Goal: Task Accomplishment & Management: Use online tool/utility

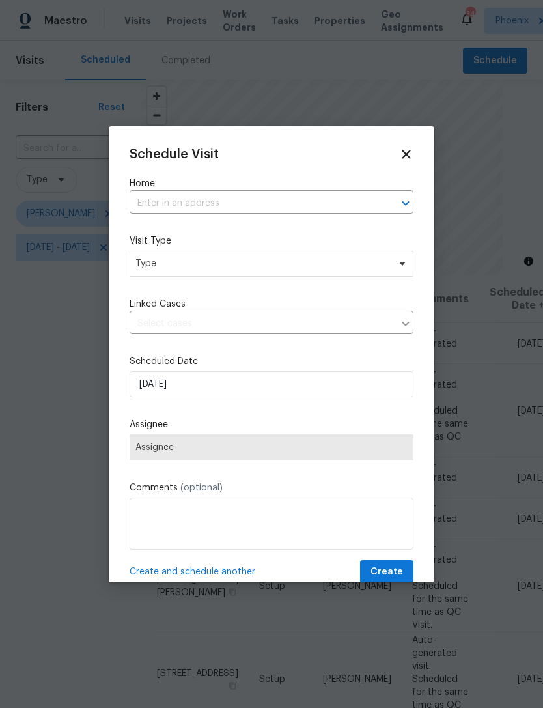
click at [311, 201] on input "text" at bounding box center [254, 204] width 248 height 20
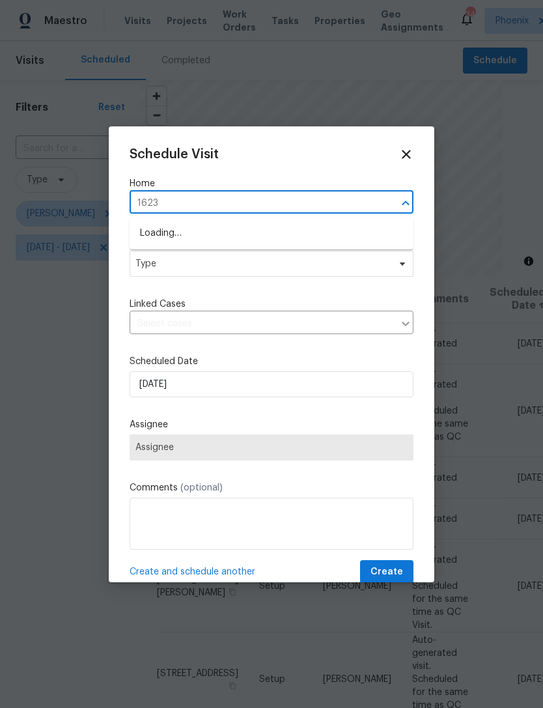
type input "1623"
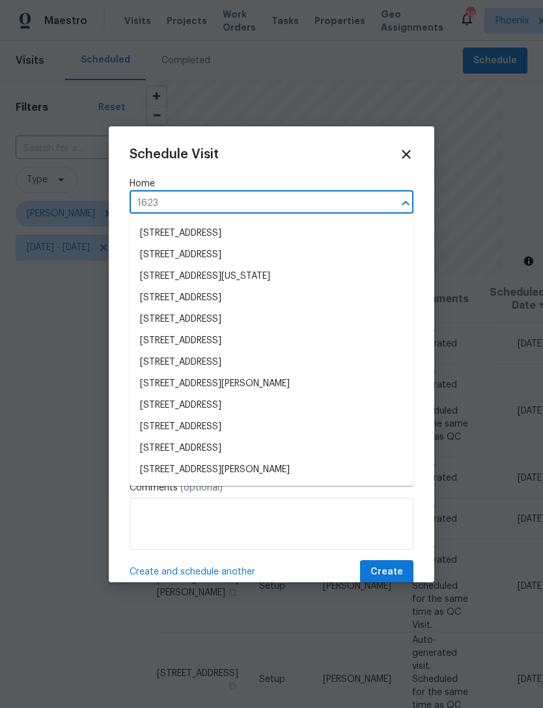
click at [156, 475] on li "[STREET_ADDRESS][PERSON_NAME]" at bounding box center [272, 470] width 284 height 22
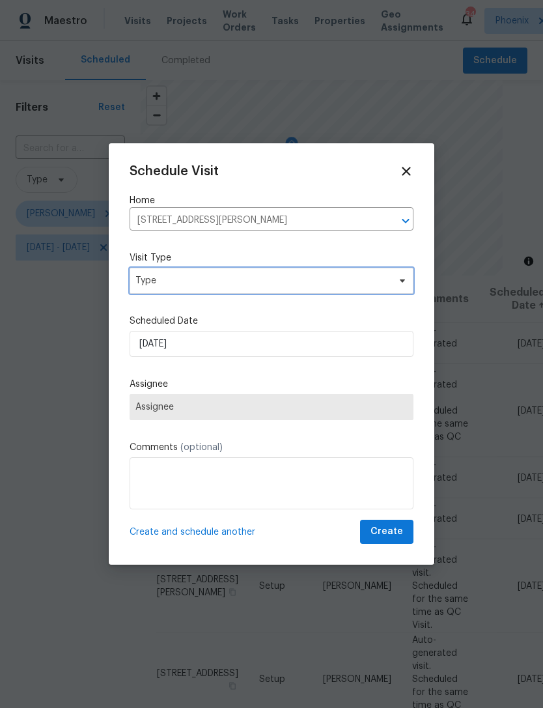
click at [244, 285] on span "Type" at bounding box center [262, 280] width 253 height 13
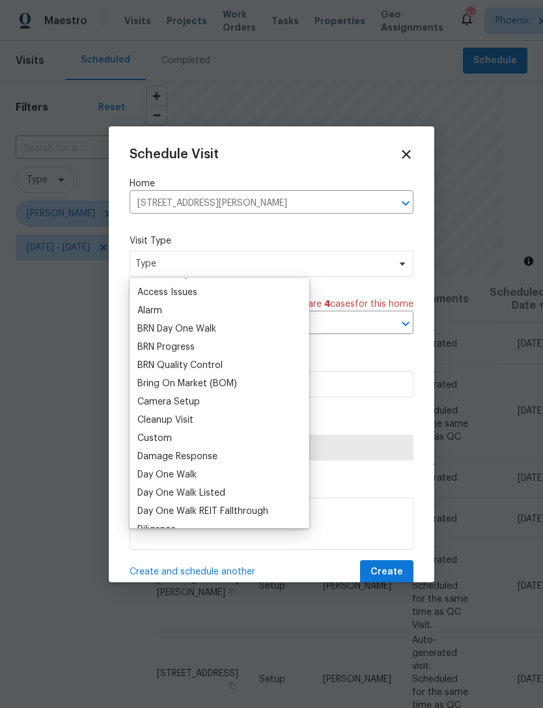
scroll to position [88, 0]
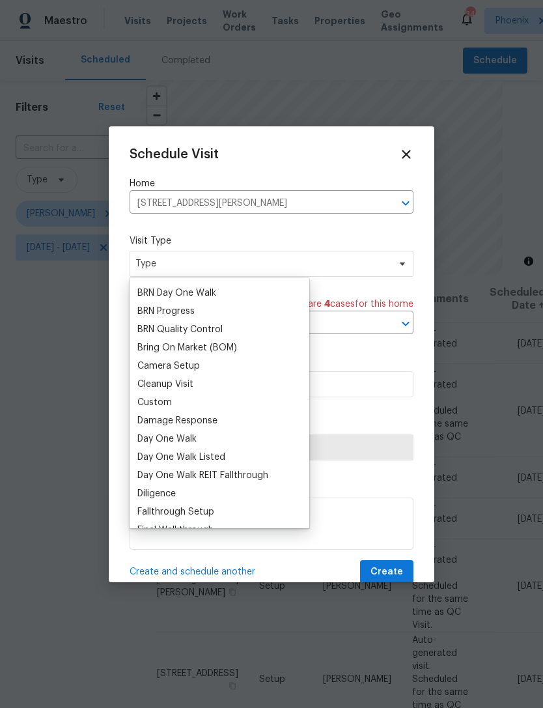
click at [164, 403] on div "Custom" at bounding box center [154, 402] width 35 height 13
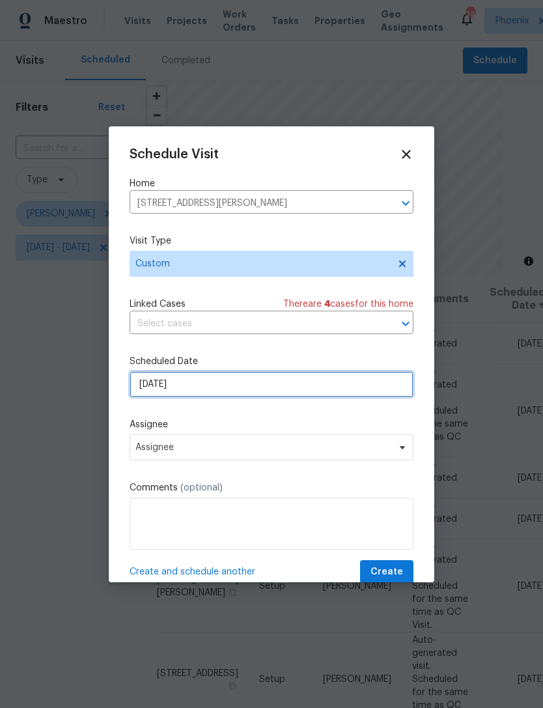
click at [247, 394] on input "[DATE]" at bounding box center [272, 384] width 284 height 26
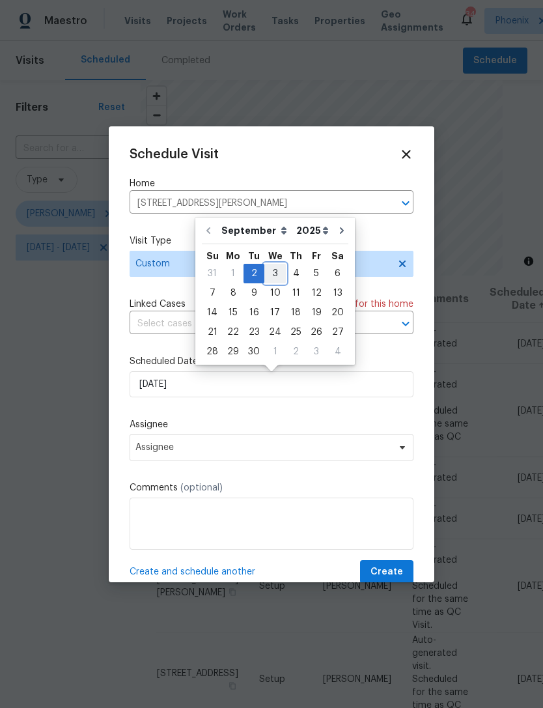
click at [276, 269] on div "3" at bounding box center [276, 274] width 22 height 18
type input "[DATE]"
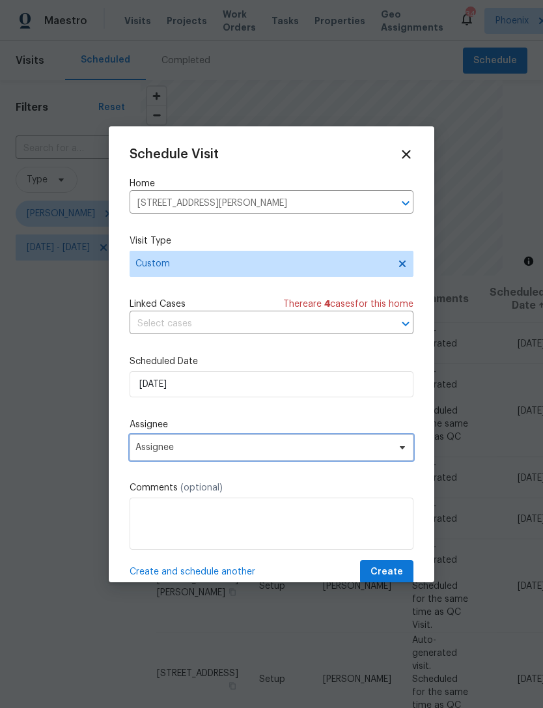
click at [259, 453] on span "Assignee" at bounding box center [263, 447] width 255 height 10
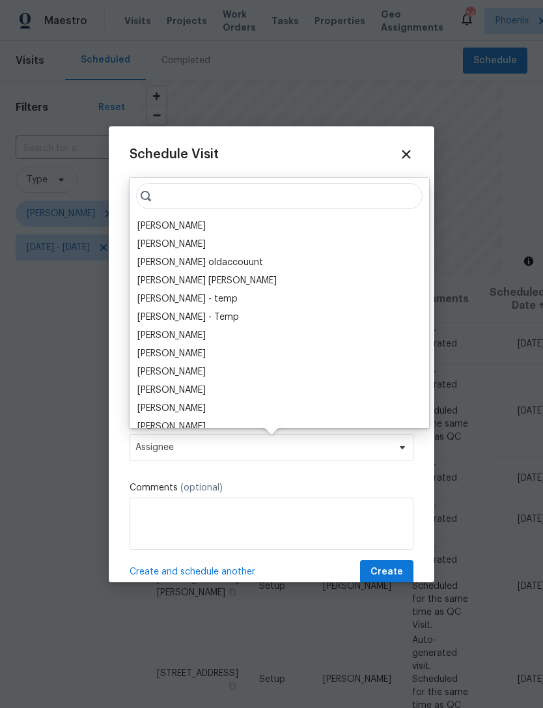
click at [167, 225] on div "[PERSON_NAME]" at bounding box center [171, 226] width 68 height 13
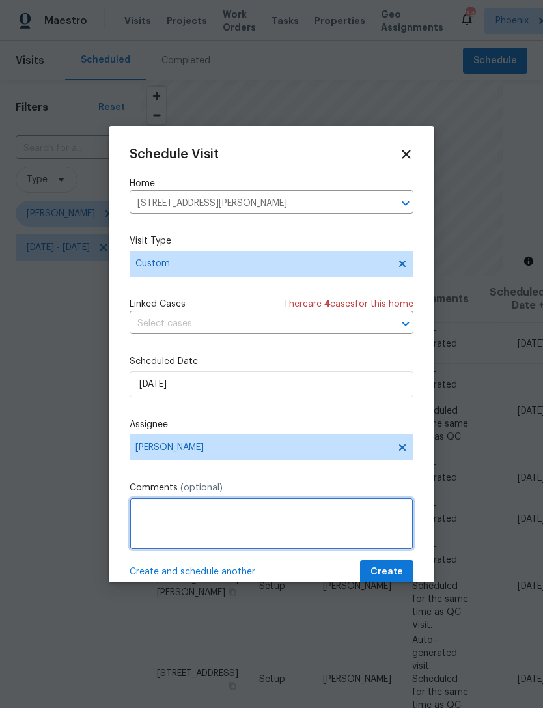
click at [229, 515] on textarea at bounding box center [272, 524] width 284 height 52
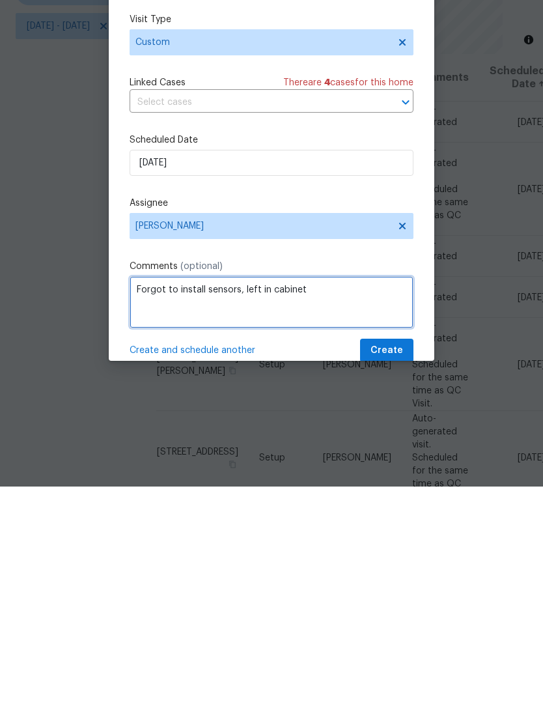
type textarea "Forgot to install sensors, left in cabinet"
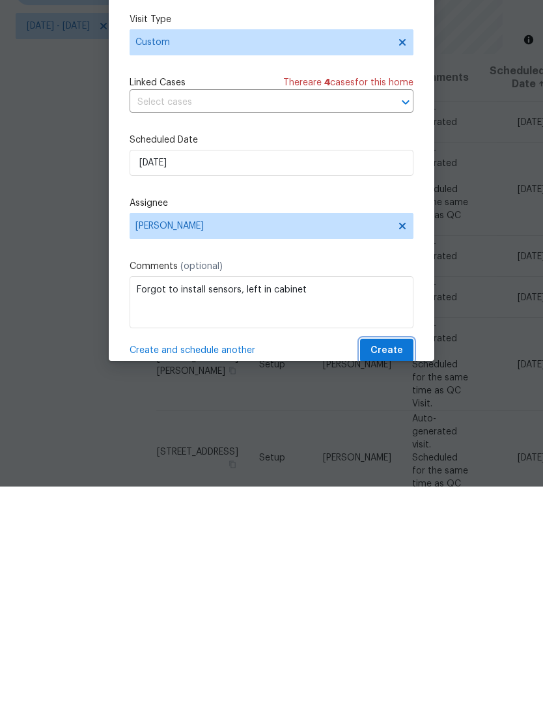
click at [399, 564] on span "Create" at bounding box center [387, 572] width 33 height 16
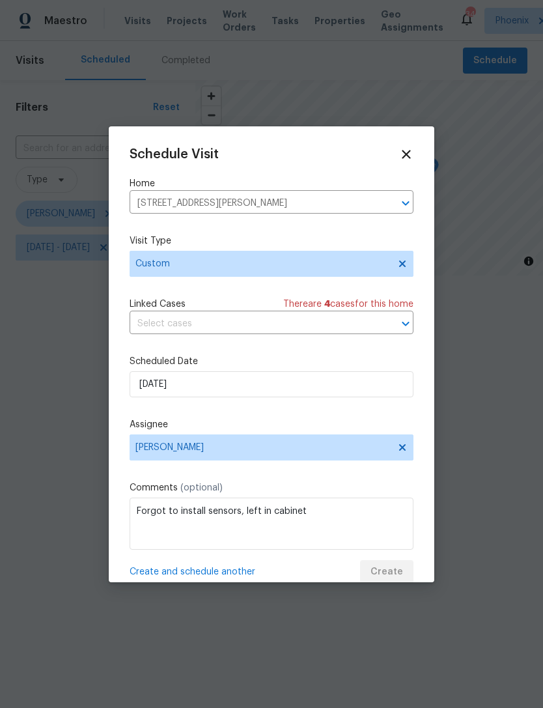
scroll to position [0, 0]
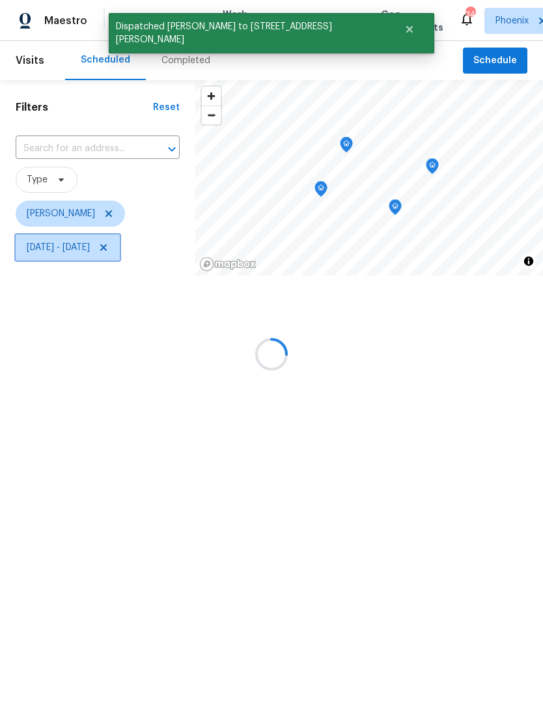
click at [109, 251] on icon at bounding box center [103, 247] width 10 height 10
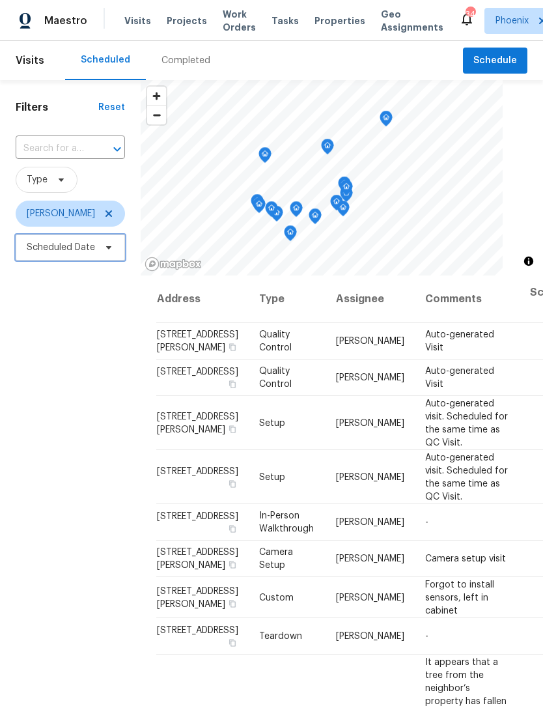
click at [53, 254] on span "Scheduled Date" at bounding box center [61, 247] width 68 height 13
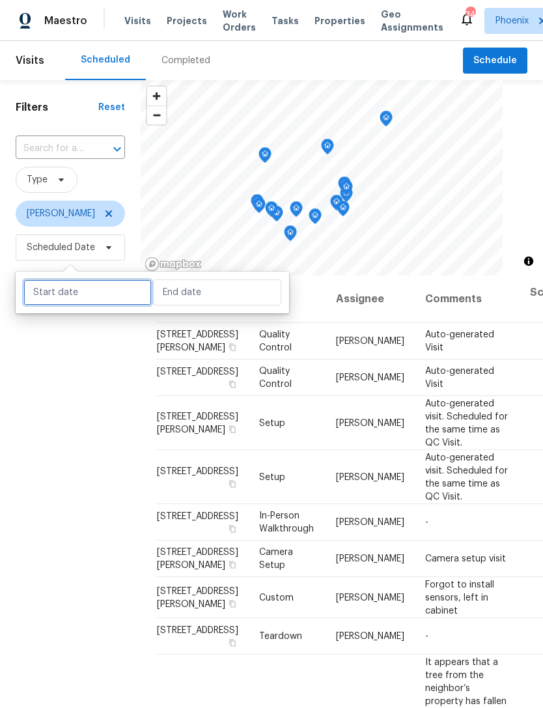
click at [106, 283] on input "text" at bounding box center [87, 293] width 128 height 26
select select "8"
select select "2025"
select select "9"
select select "2025"
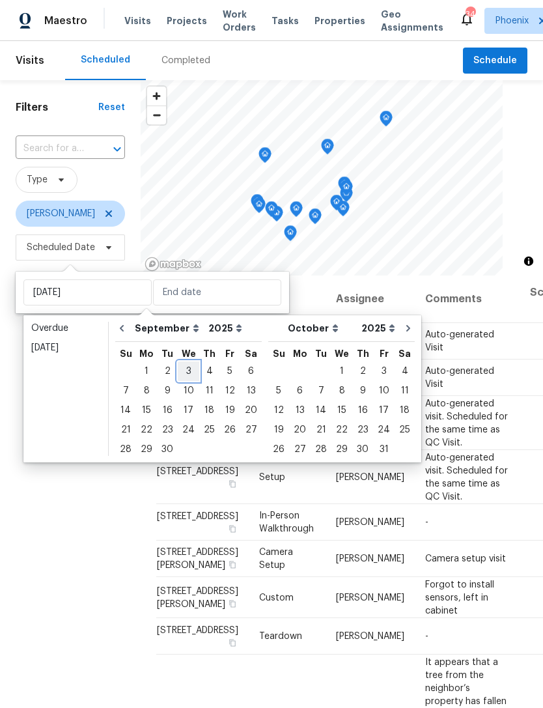
click at [187, 364] on div "3" at bounding box center [189, 371] width 22 height 18
type input "[DATE]"
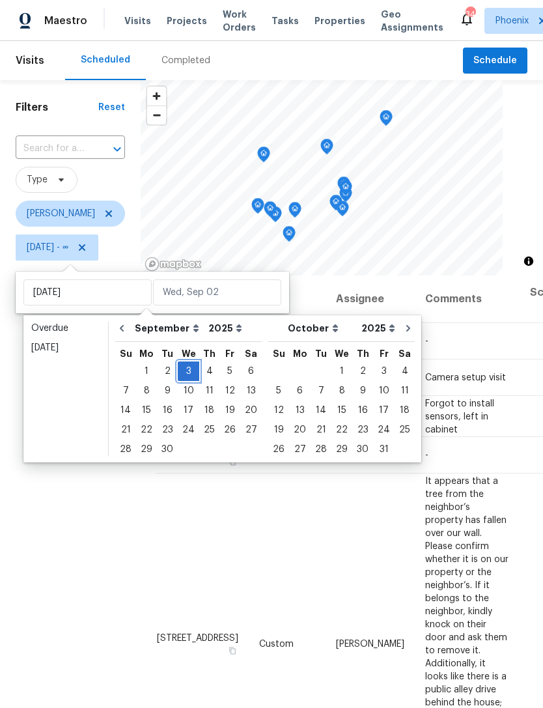
click at [187, 363] on div "3" at bounding box center [189, 371] width 22 height 18
type input "[DATE]"
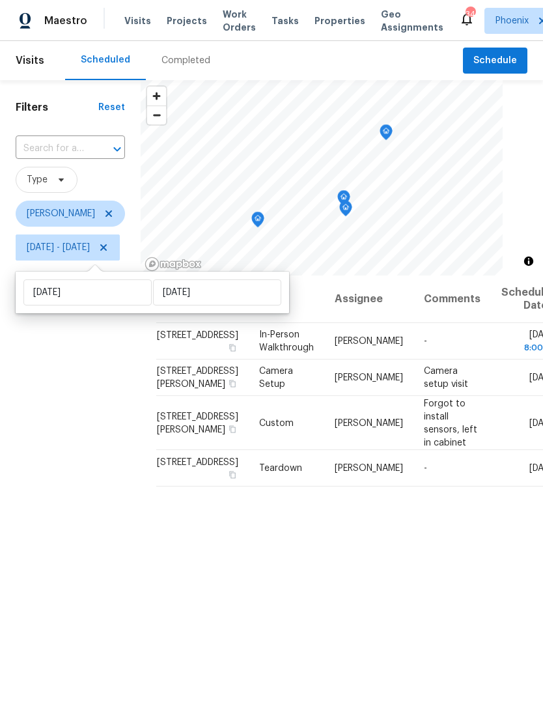
click at [123, 386] on div "Filters Reset ​ Type [PERSON_NAME] [DATE] - [DATE]" at bounding box center [70, 461] width 141 height 762
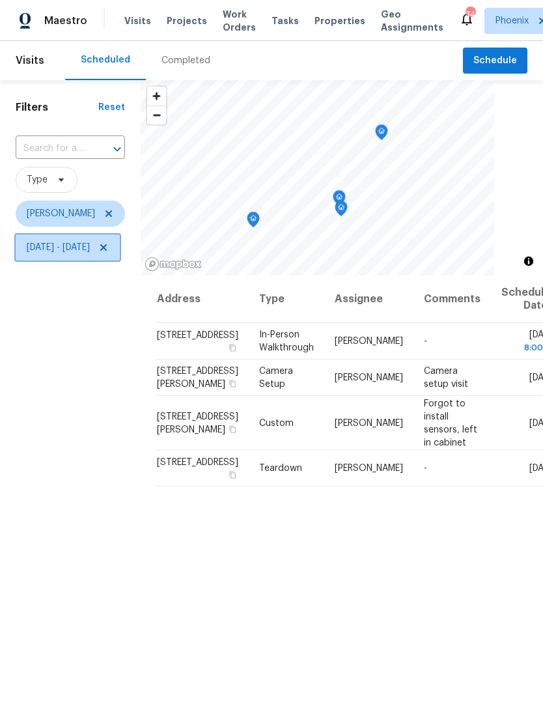
click at [109, 249] on icon at bounding box center [103, 247] width 10 height 10
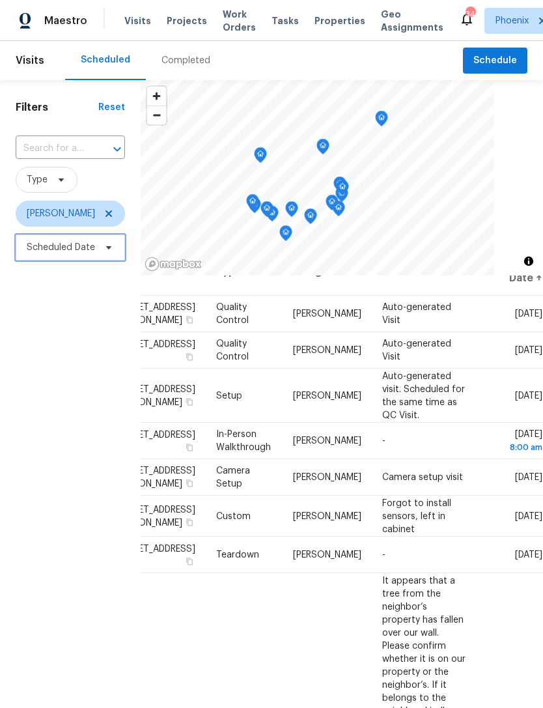
scroll to position [27, 109]
click at [0, 0] on icon at bounding box center [0, 0] width 0 height 0
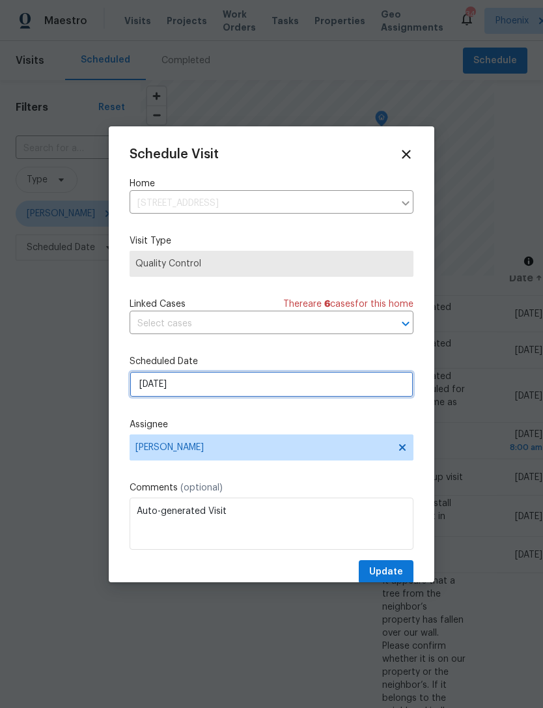
click at [238, 382] on input "[DATE]" at bounding box center [272, 384] width 284 height 26
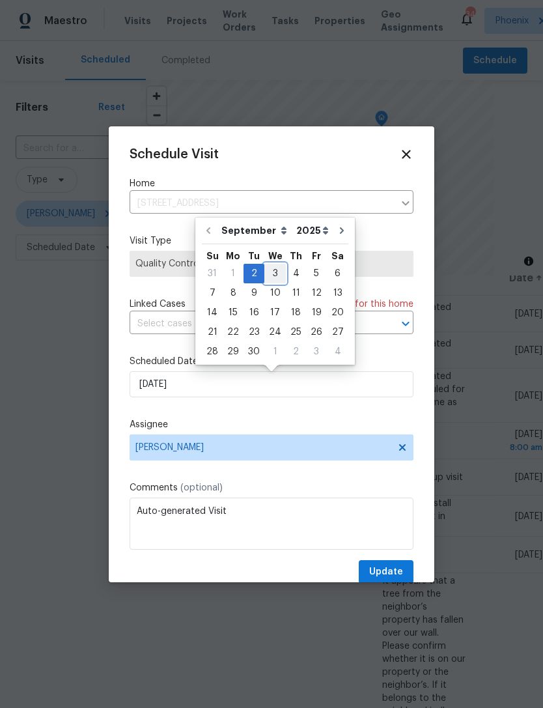
click at [270, 271] on div "3" at bounding box center [276, 274] width 22 height 18
type input "[DATE]"
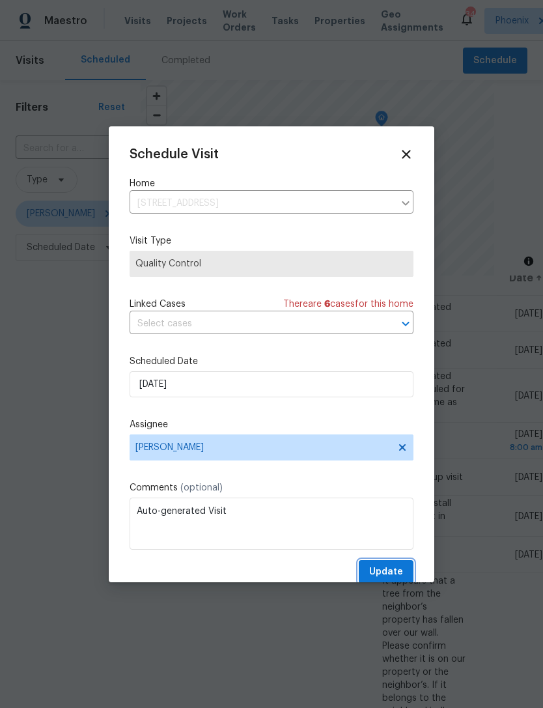
click at [397, 576] on span "Update" at bounding box center [386, 572] width 34 height 16
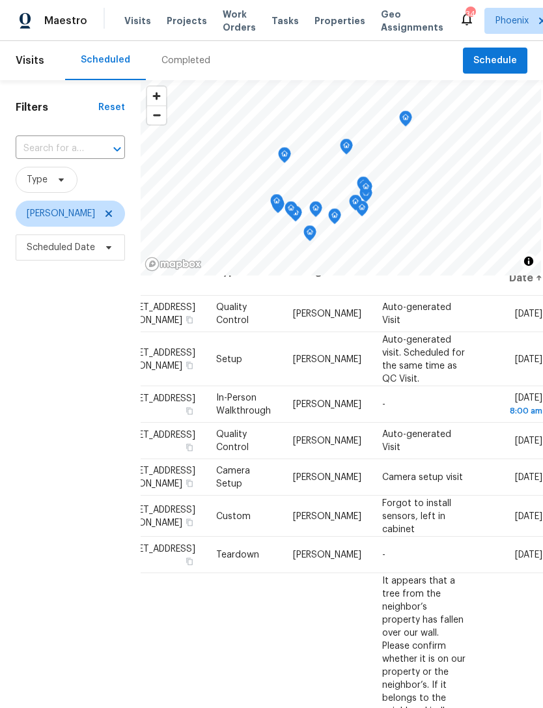
scroll to position [0, 0]
